Goal: Information Seeking & Learning: Learn about a topic

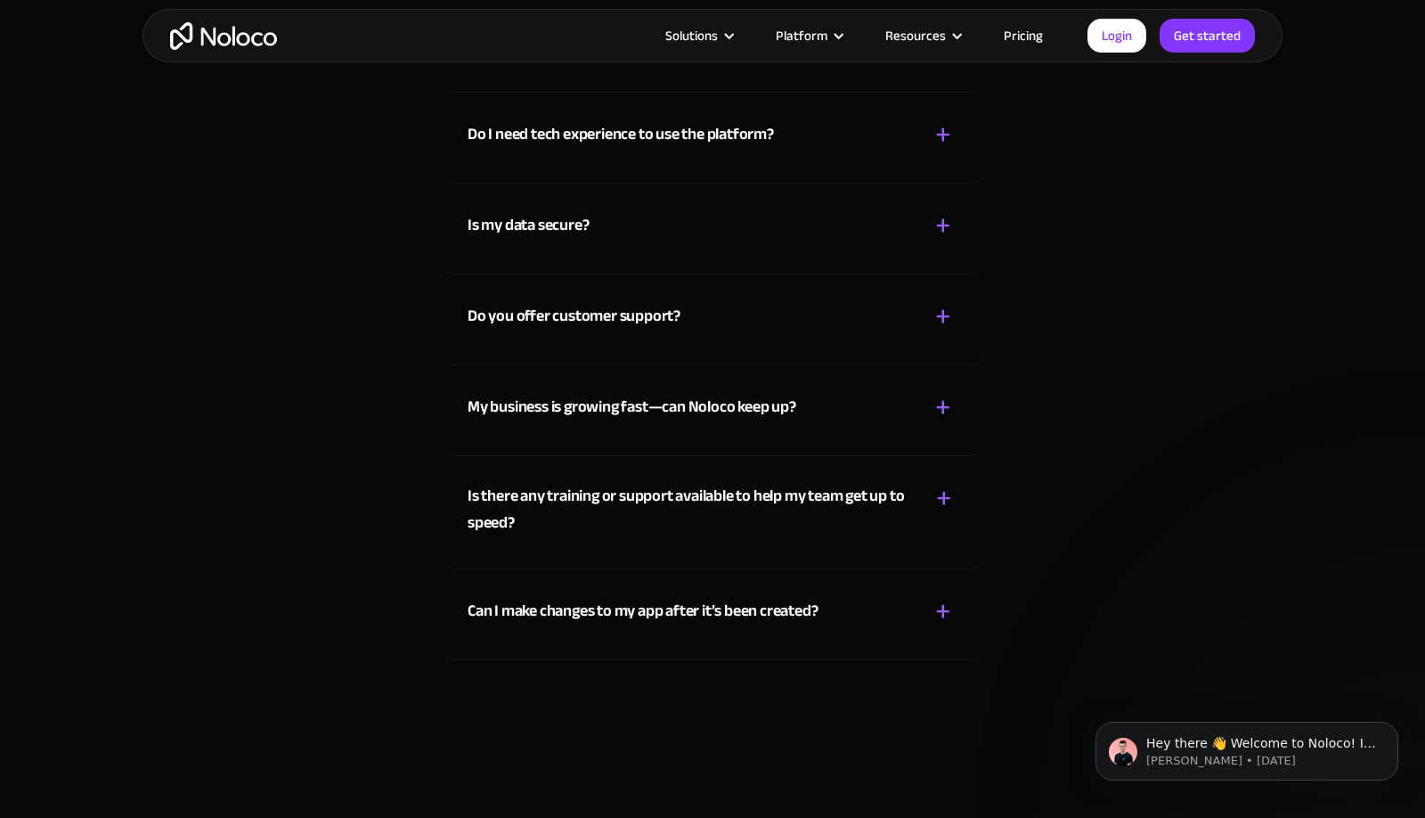
scroll to position [10117, 0]
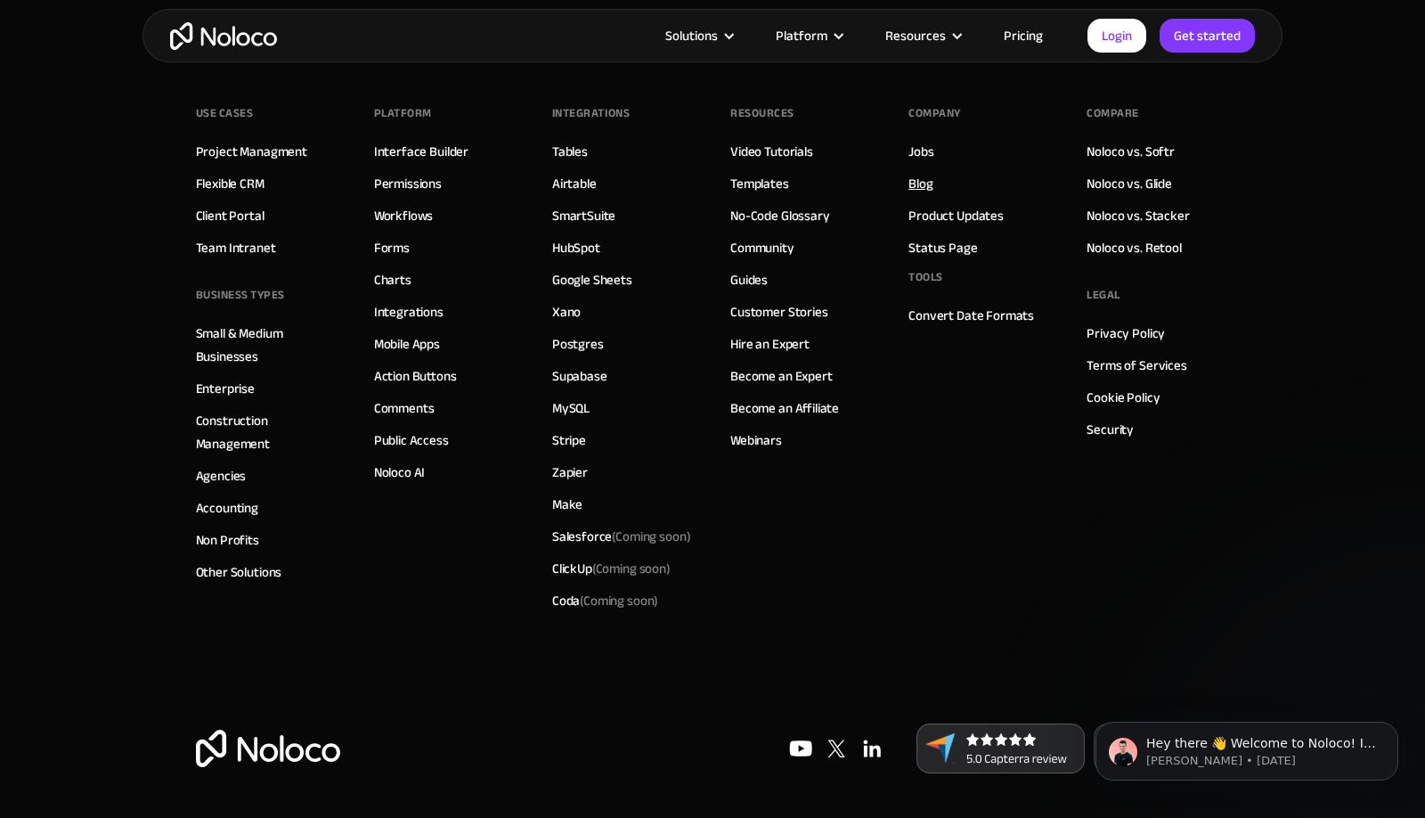
click at [929, 173] on link "Blog" at bounding box center [920, 183] width 24 height 23
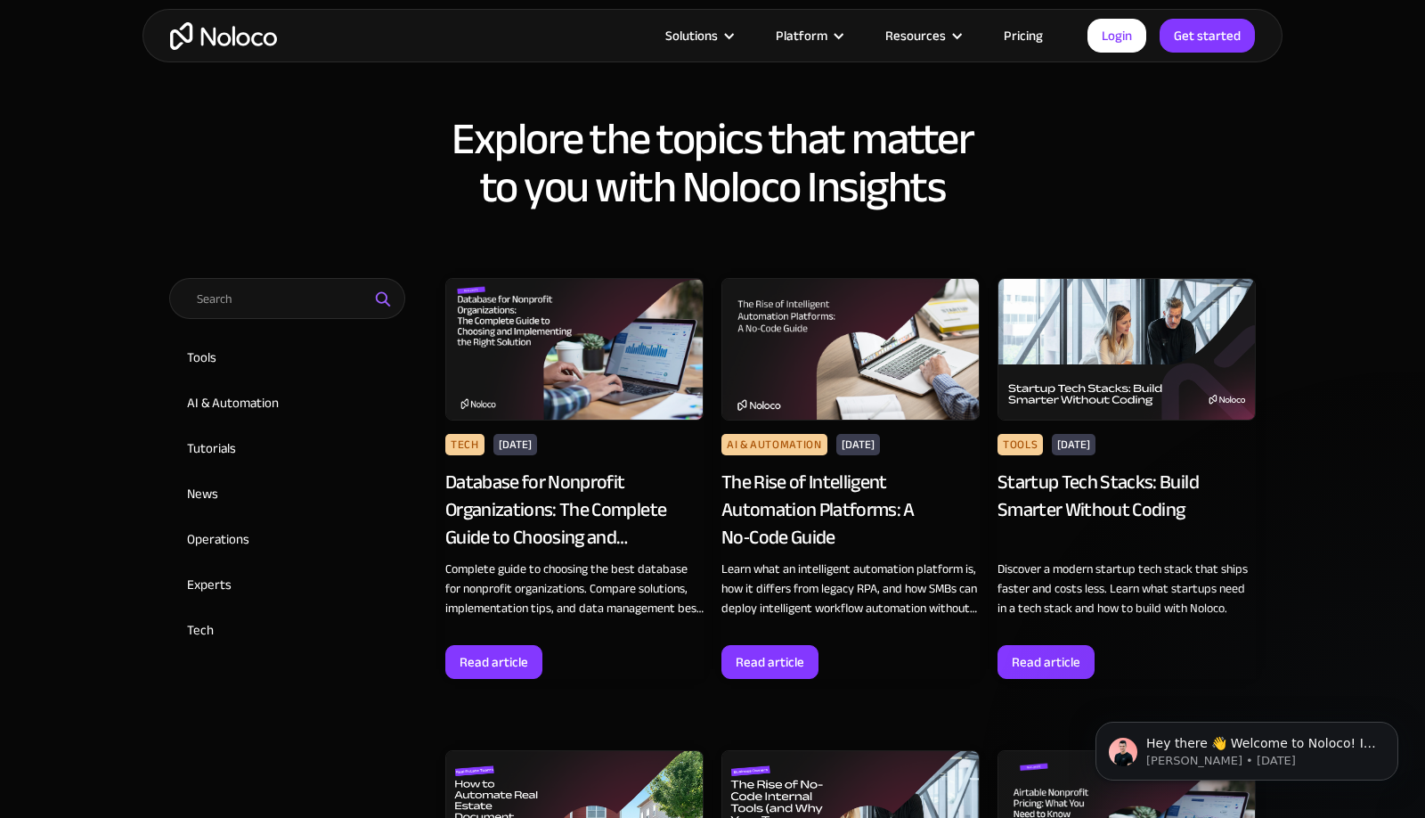
scroll to position [731, 0]
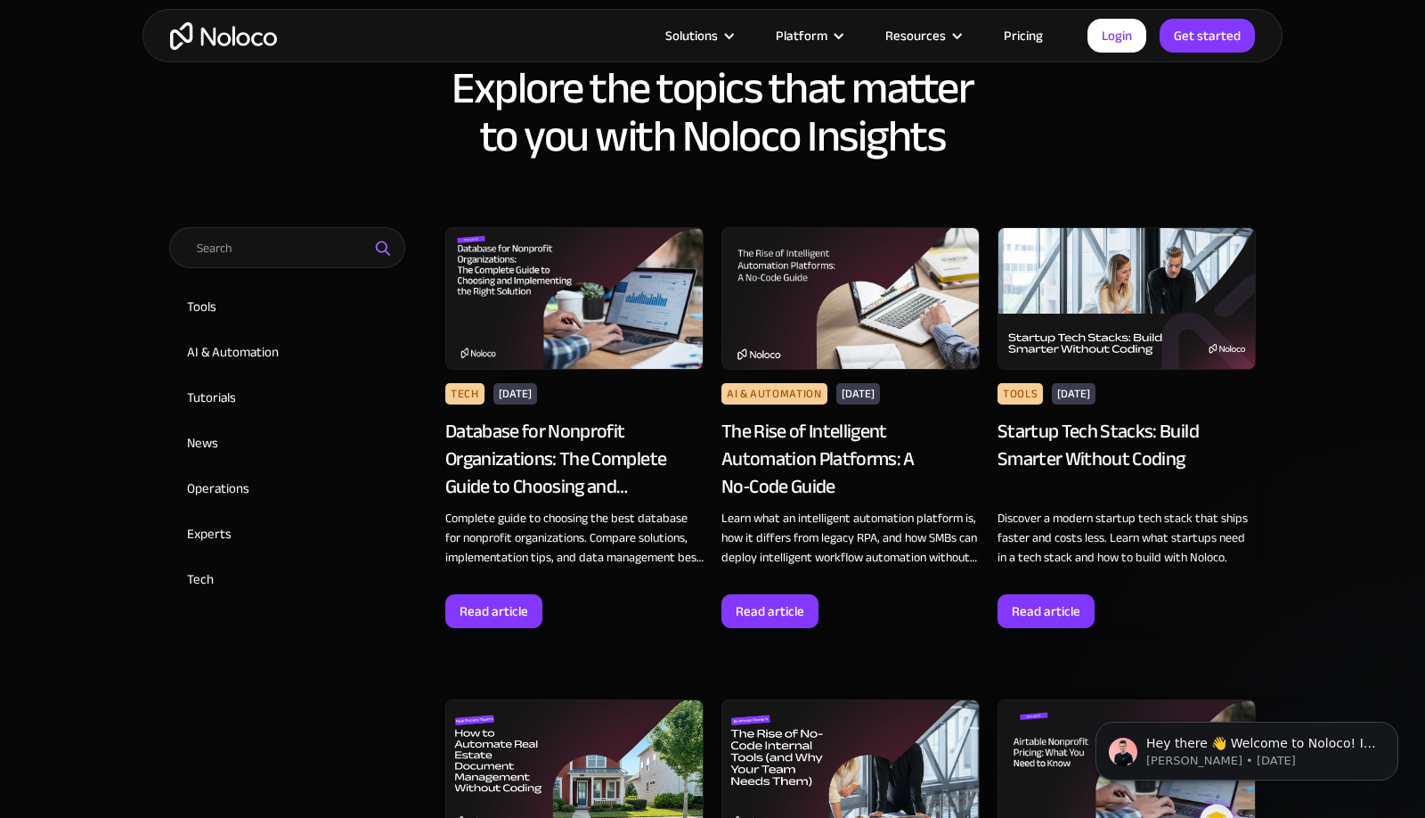
click at [1109, 446] on div "Startup Tech Stacks: Build Smarter Without Coding" at bounding box center [1126, 459] width 258 height 82
